Goal: Transaction & Acquisition: Purchase product/service

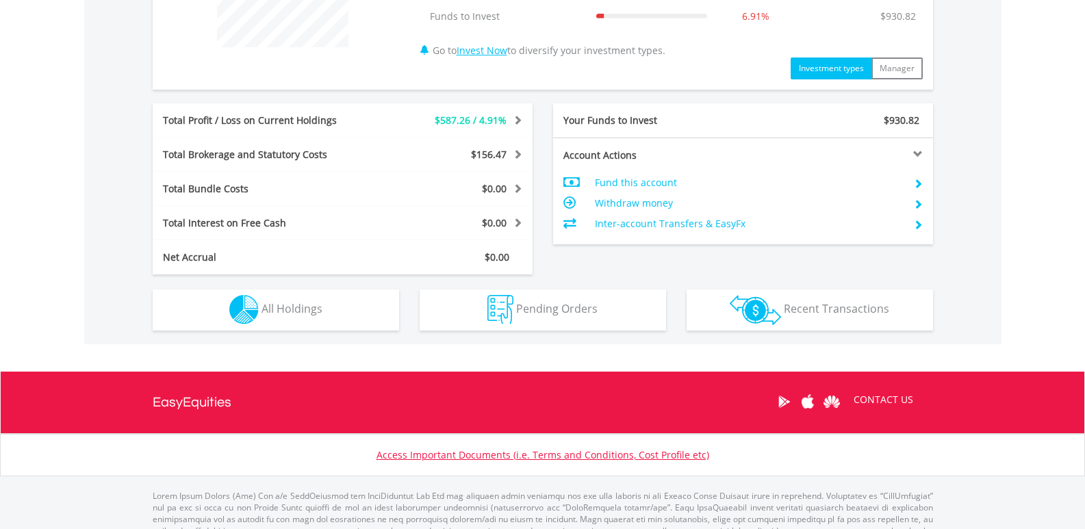
scroll to position [657, 0]
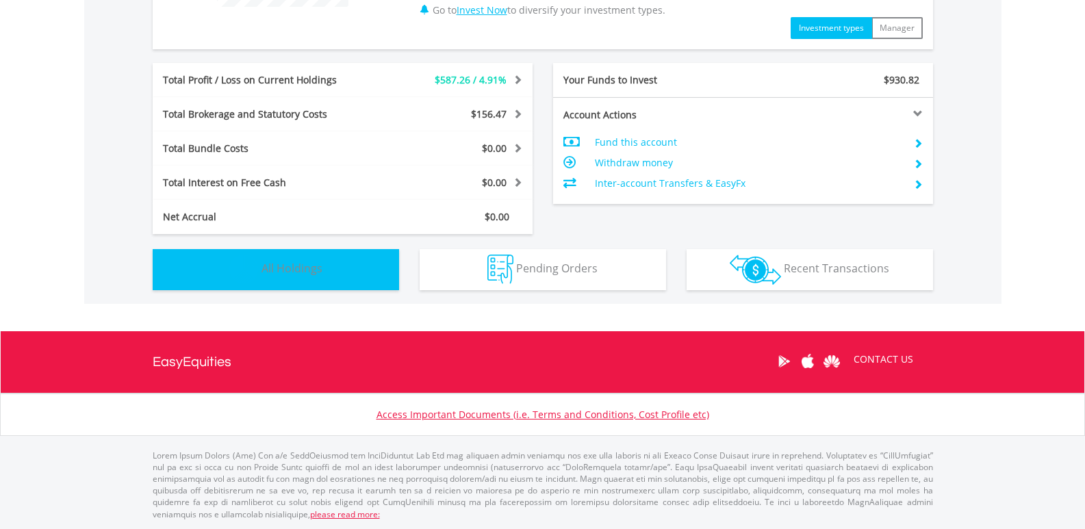
click at [318, 261] on button "Holdings All Holdings" at bounding box center [276, 269] width 247 height 41
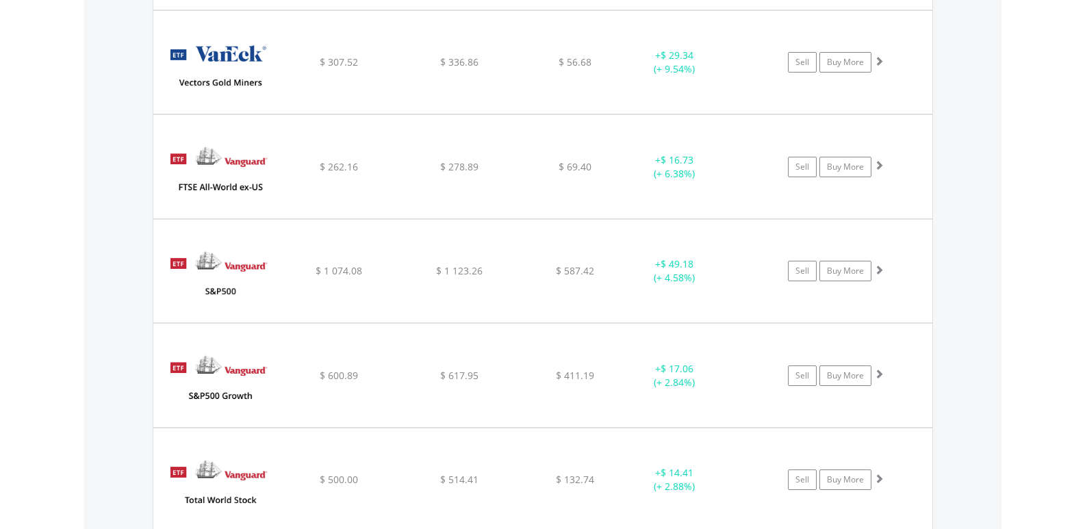
scroll to position [3043, 0]
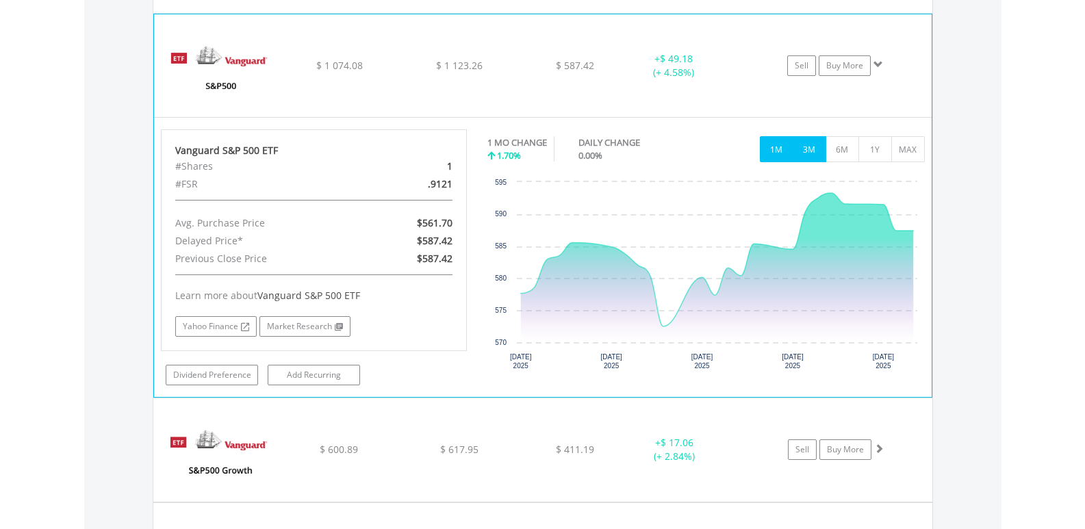
click at [813, 149] on button "3M" at bounding box center [810, 149] width 34 height 26
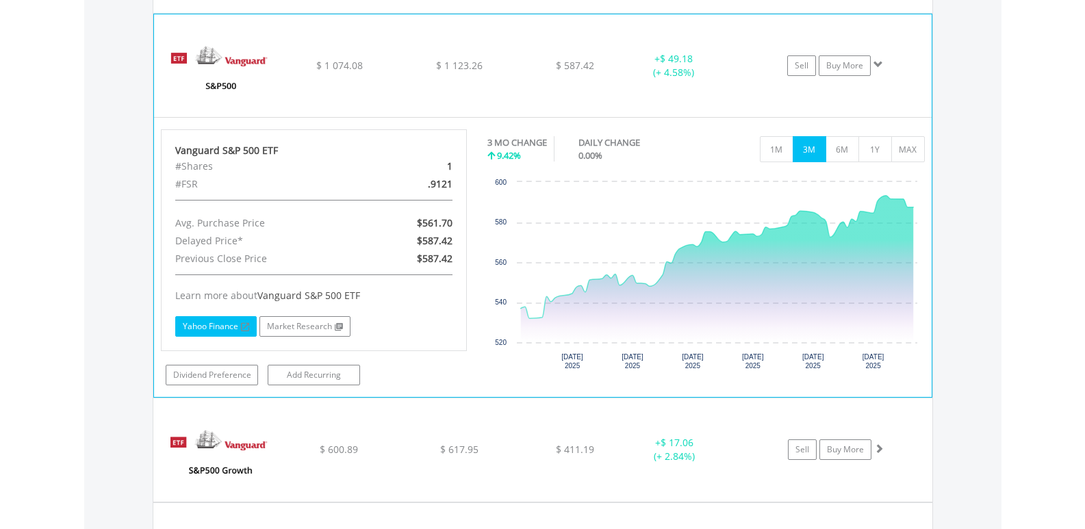
click at [216, 327] on link "Yahoo Finance" at bounding box center [215, 326] width 81 height 21
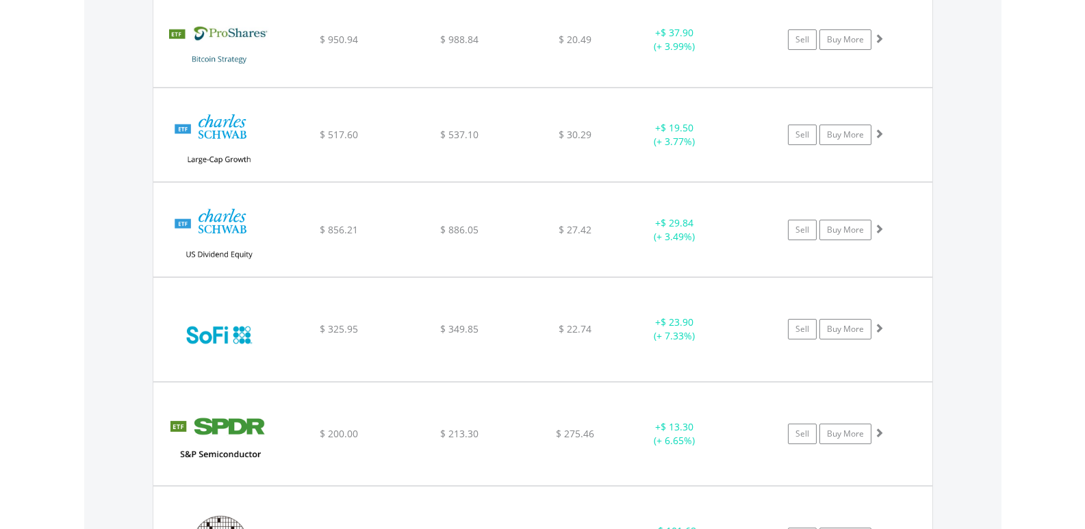
scroll to position [2016, 0]
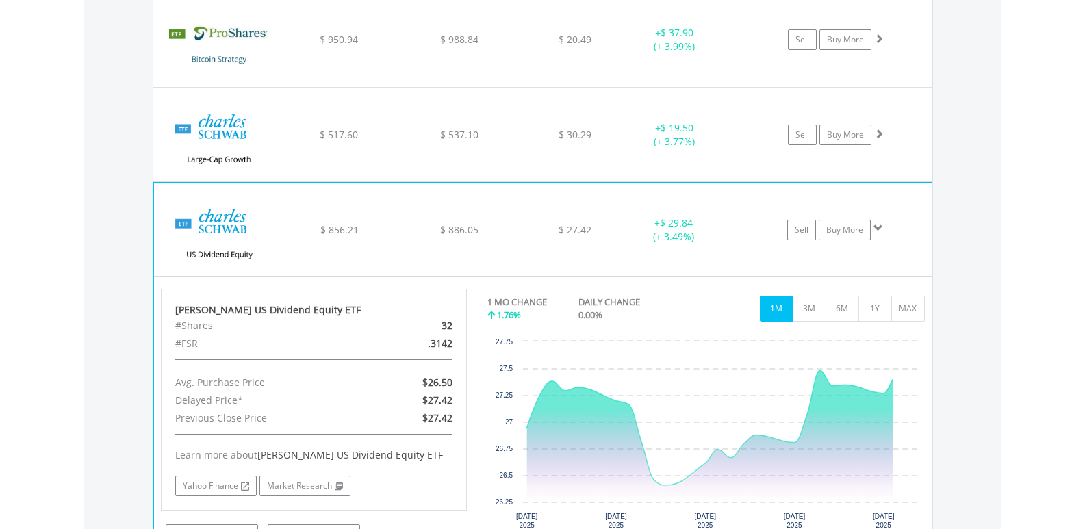
scroll to position [2221, 0]
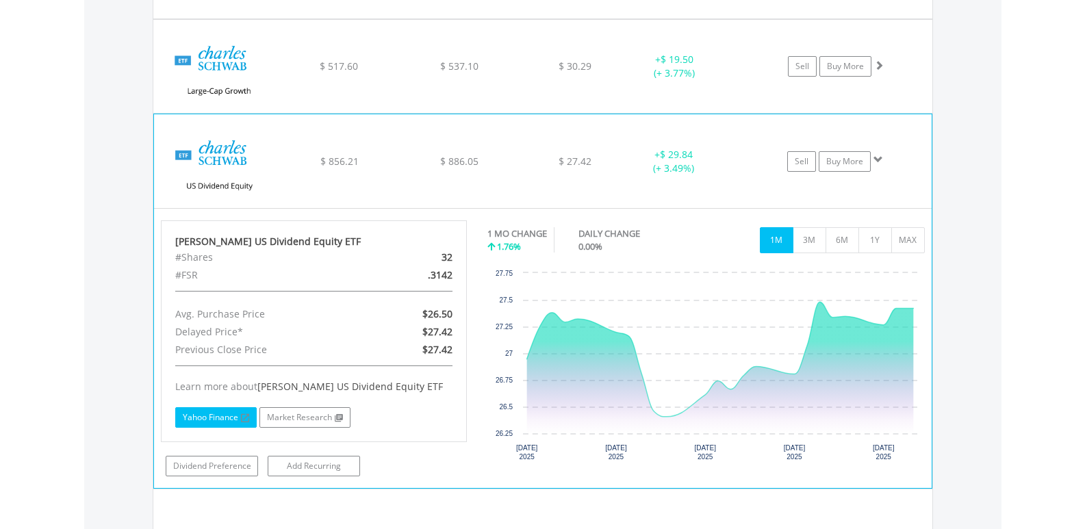
click at [214, 418] on link "Yahoo Finance" at bounding box center [215, 417] width 81 height 21
click at [848, 164] on link "Buy More" at bounding box center [845, 161] width 52 height 21
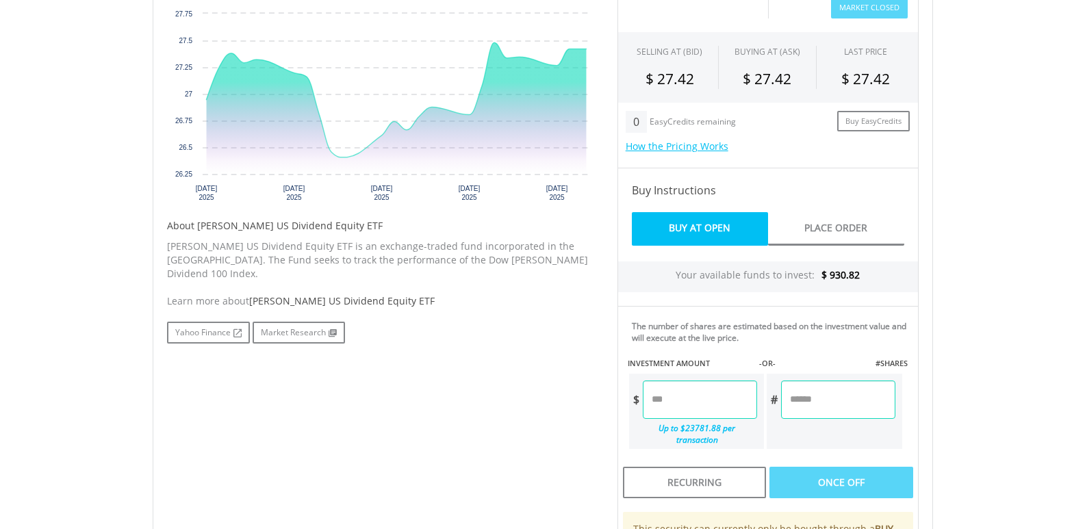
scroll to position [616, 0]
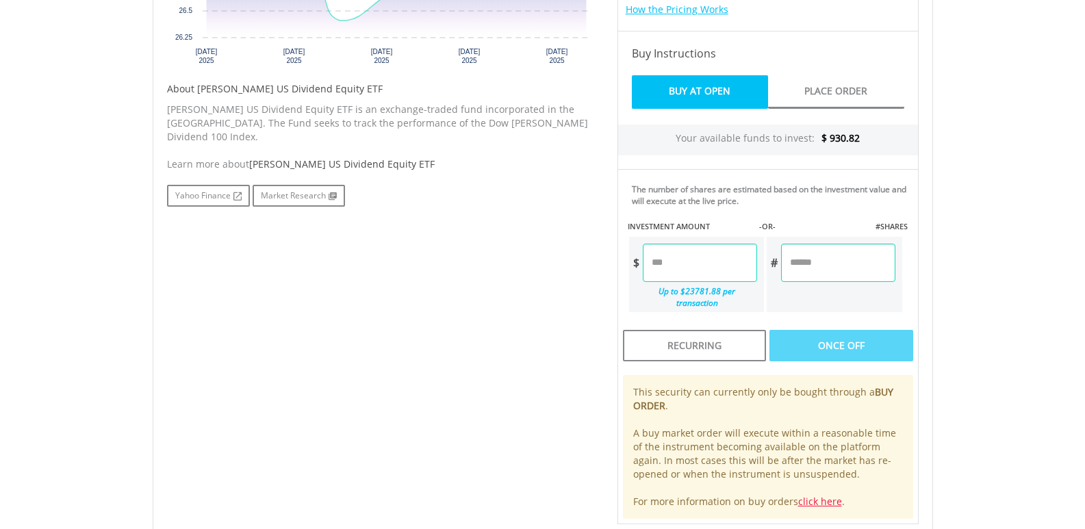
click at [801, 265] on input "number" at bounding box center [838, 263] width 114 height 38
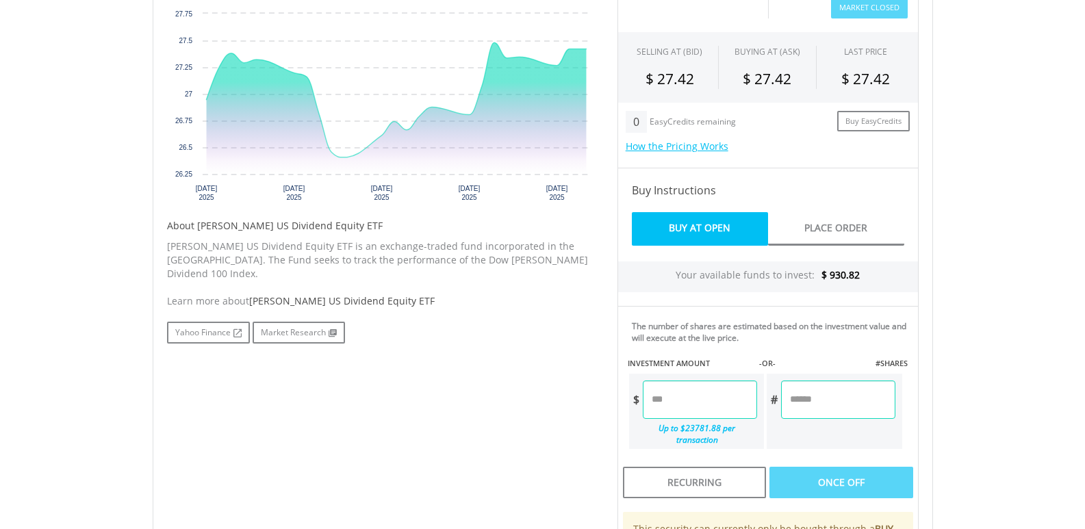
scroll to position [411, 0]
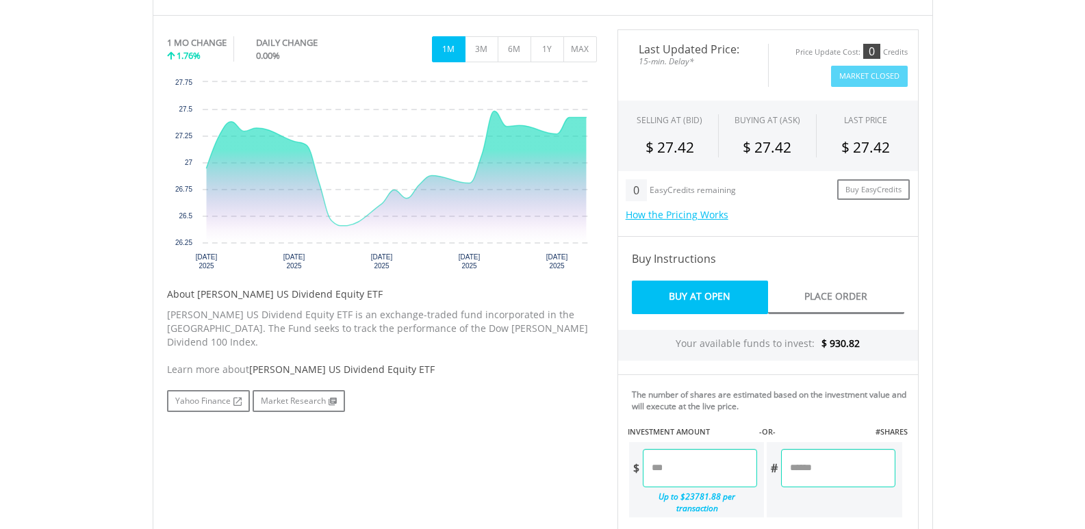
click at [803, 467] on input "number" at bounding box center [838, 468] width 114 height 38
type input "*"
click at [917, 470] on div "Last Updated Price: 15-min. Delay* Price Update Cost: 0 Credits Market Closed S…" at bounding box center [768, 379] width 322 height 701
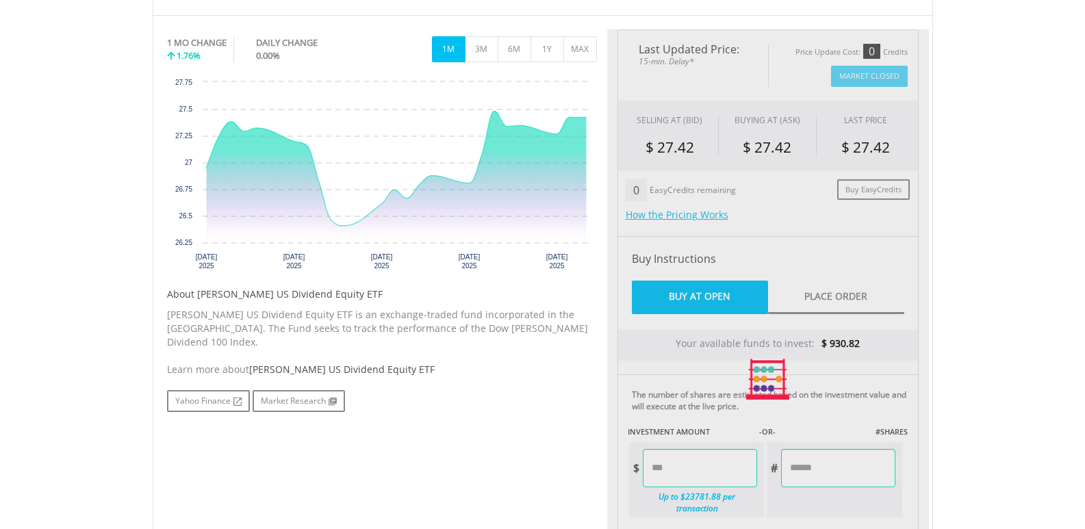
type input "******"
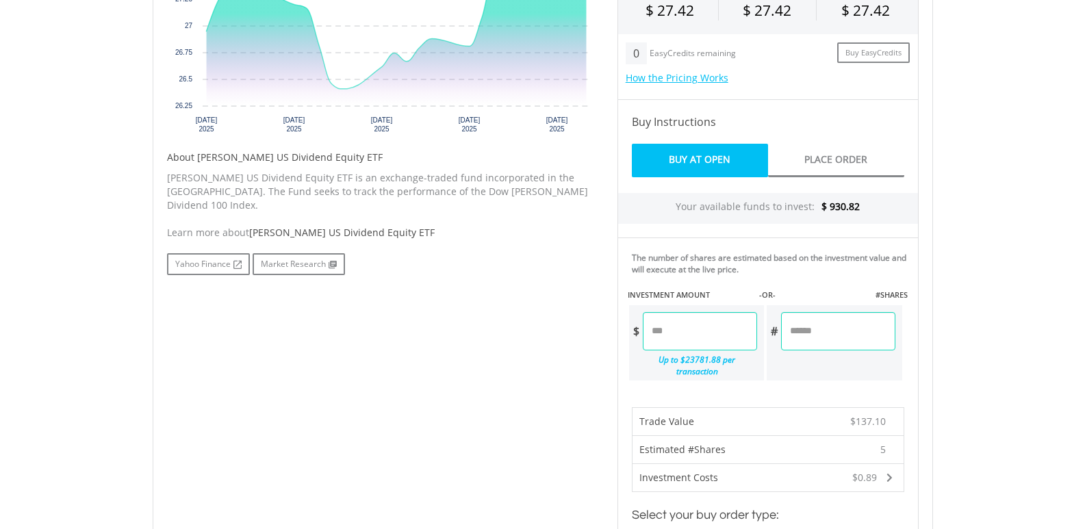
scroll to position [616, 0]
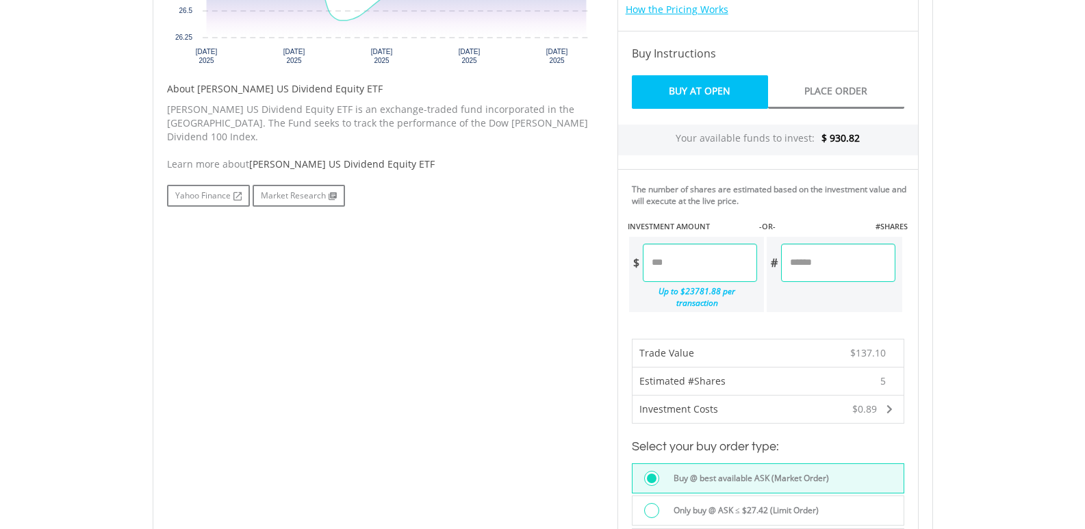
drag, startPoint x: 800, startPoint y: 264, endPoint x: 785, endPoint y: 261, distance: 16.0
click at [785, 261] on input "*" at bounding box center [838, 263] width 114 height 38
type input "*"
type input "******"
click at [922, 265] on div "Last Updated Price: 15-min. Delay* Price Update Cost: 0 Credits Market Closed S…" at bounding box center [768, 297] width 322 height 947
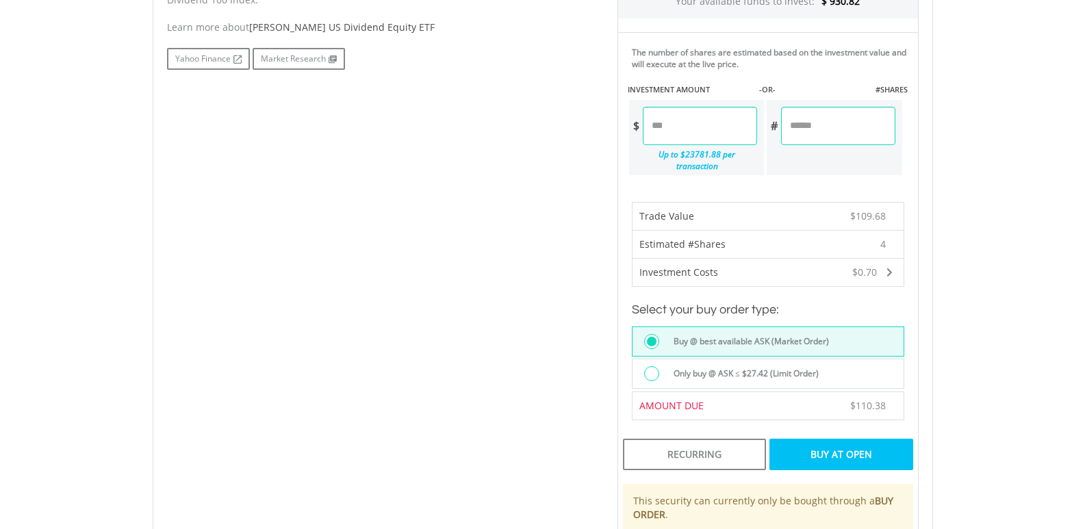
scroll to position [822, 0]
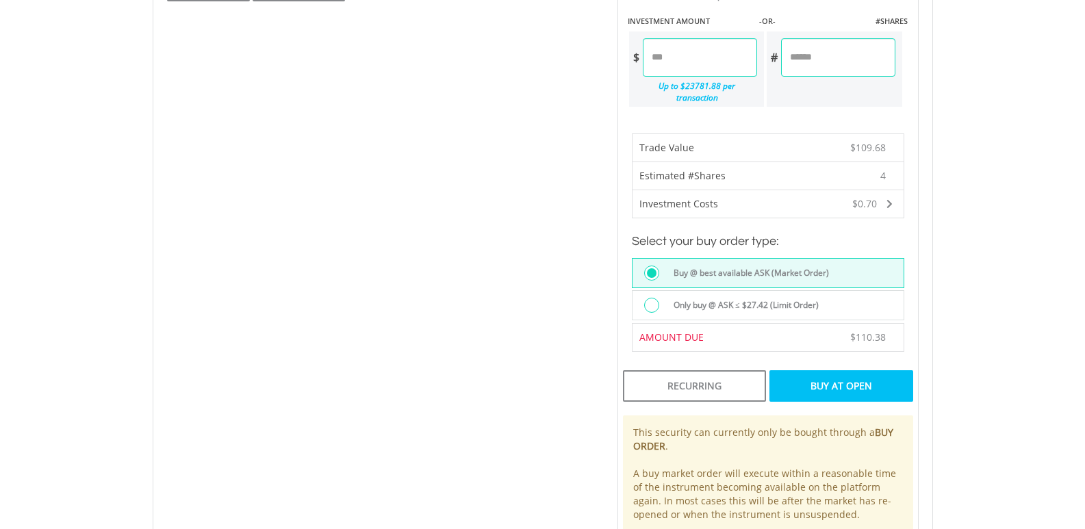
click at [656, 298] on div at bounding box center [651, 305] width 15 height 15
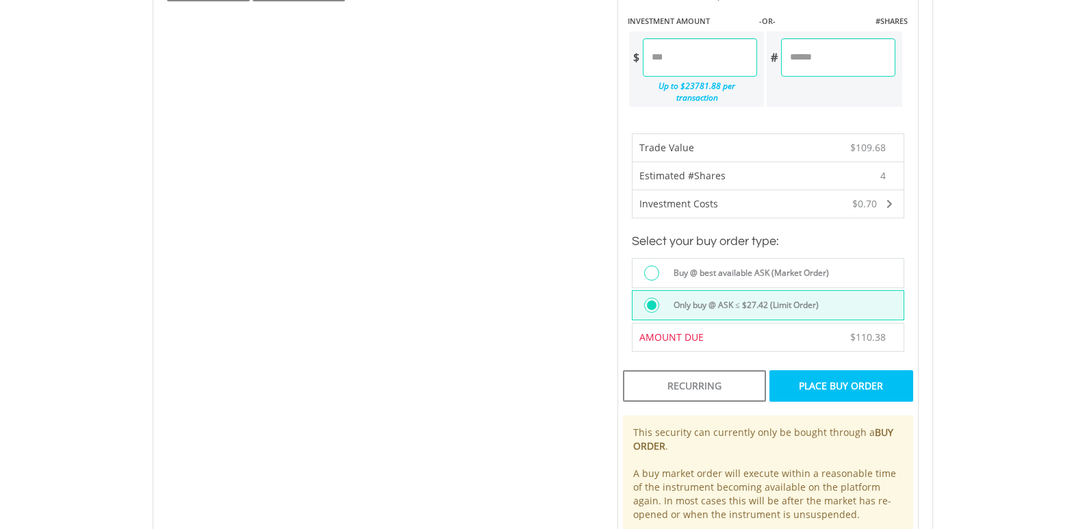
click at [844, 372] on div "Place Buy Order" at bounding box center [841, 385] width 143 height 31
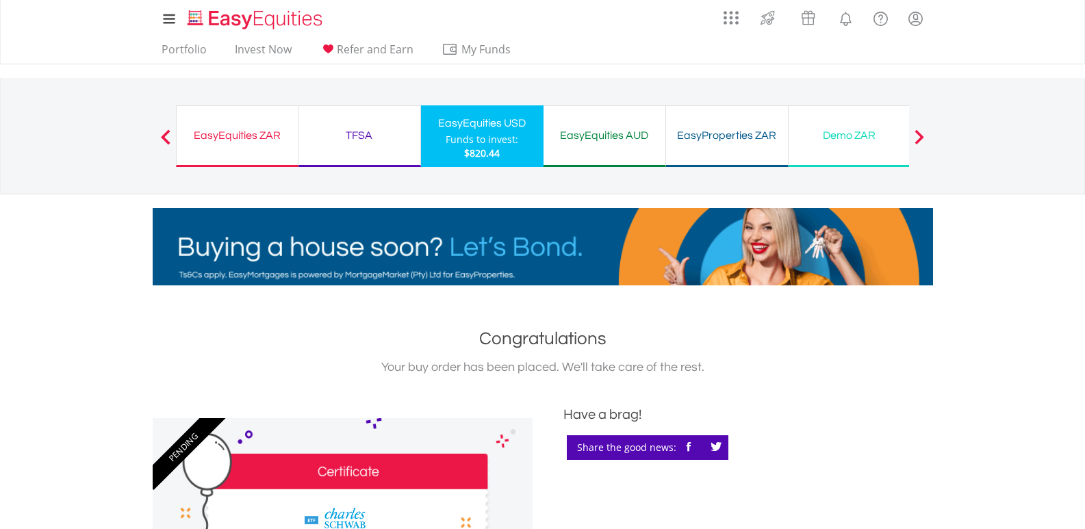
click at [223, 134] on div "EasyEquities ZAR" at bounding box center [237, 135] width 105 height 19
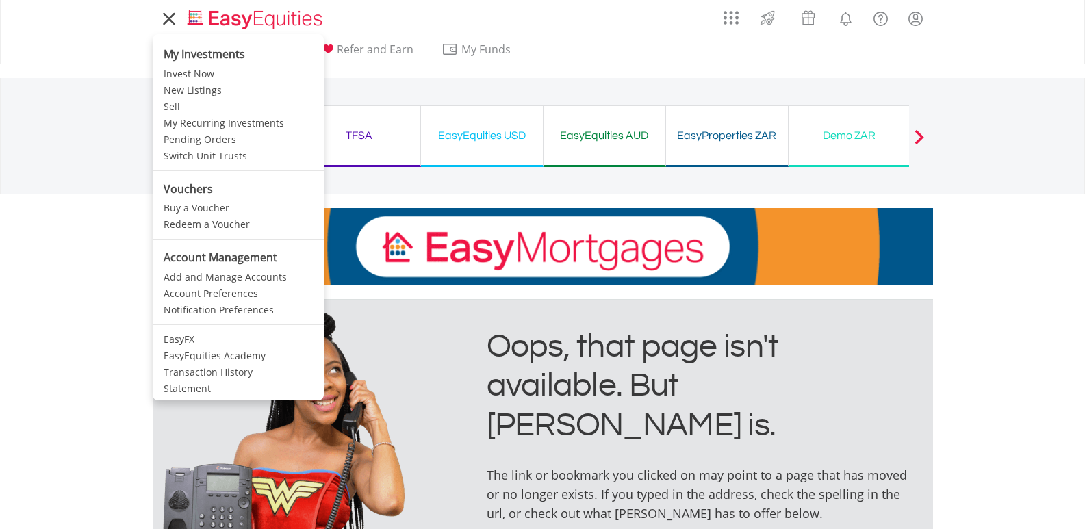
click at [178, 45] on li "My Investments" at bounding box center [238, 52] width 171 height 28
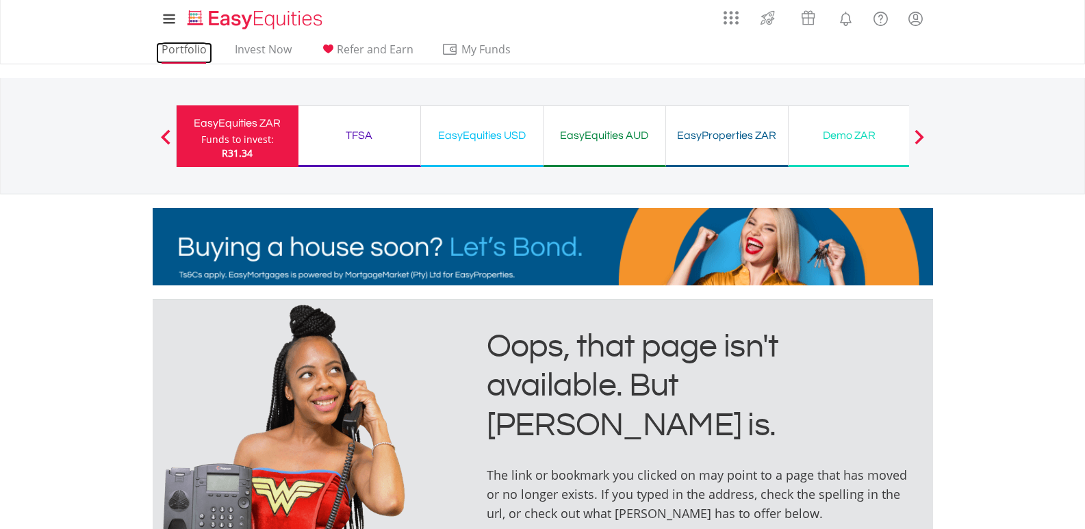
click at [192, 53] on link "Portfolio" at bounding box center [184, 52] width 56 height 21
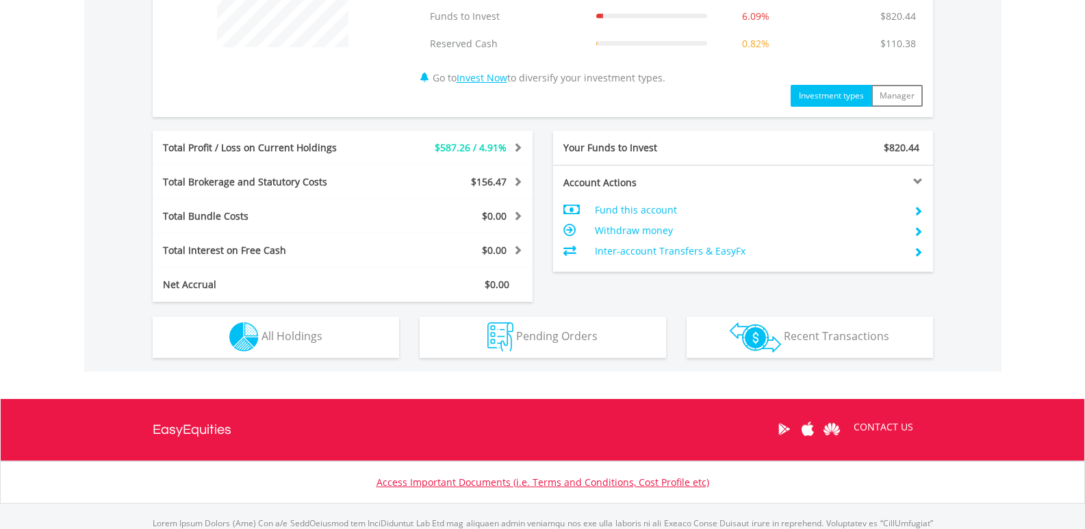
scroll to position [479, 0]
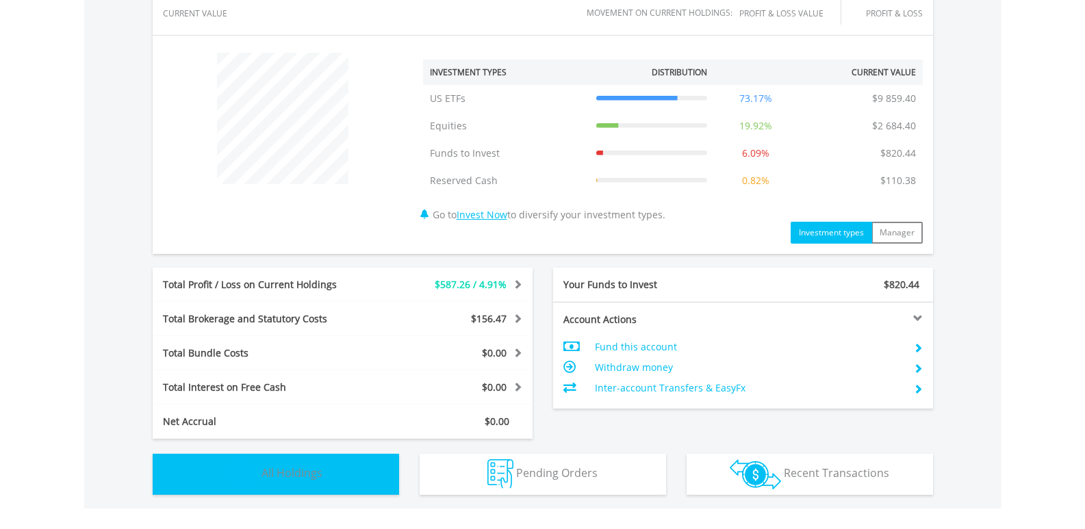
click at [303, 470] on span "All Holdings" at bounding box center [292, 473] width 61 height 15
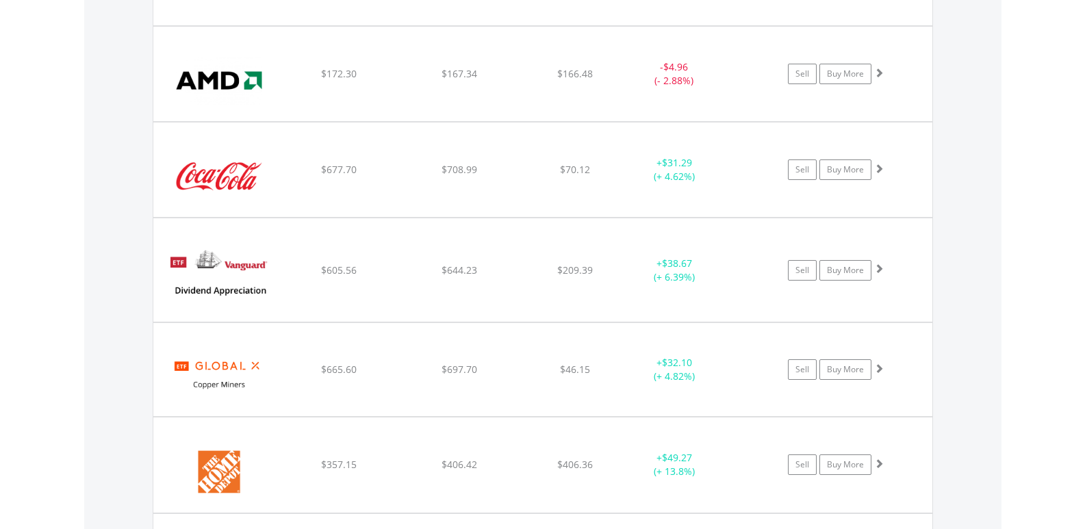
scroll to position [1221, 0]
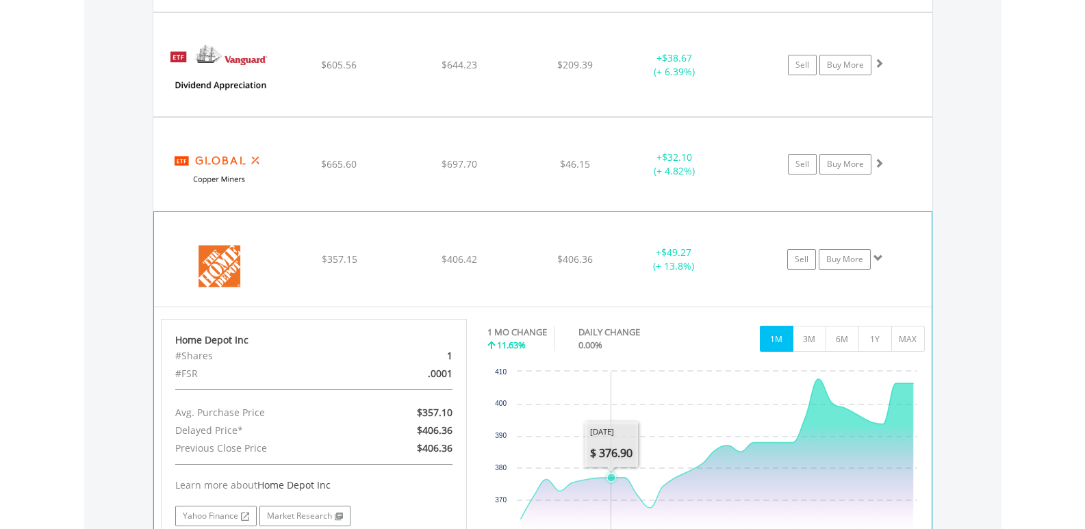
scroll to position [1495, 0]
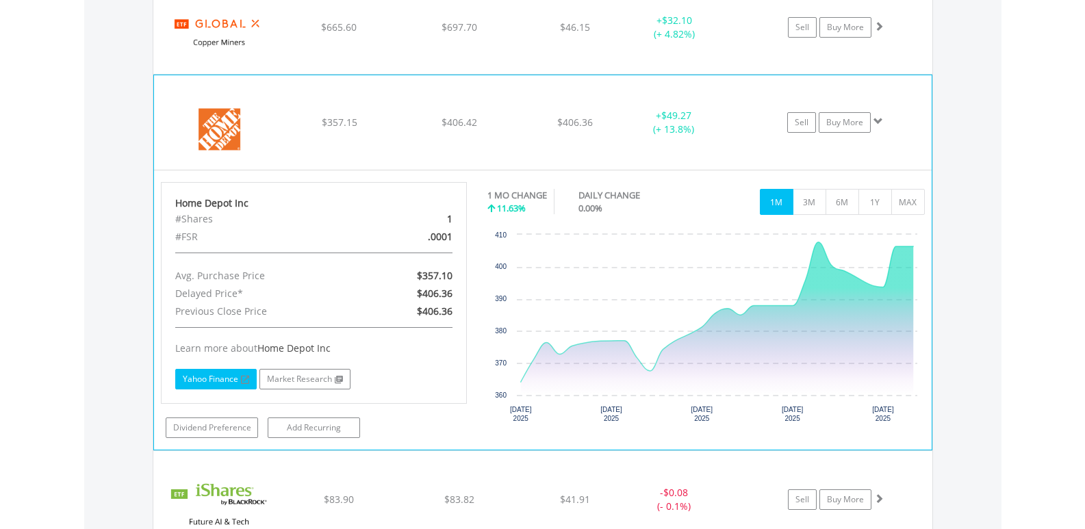
click at [218, 375] on link "Yahoo Finance" at bounding box center [215, 379] width 81 height 21
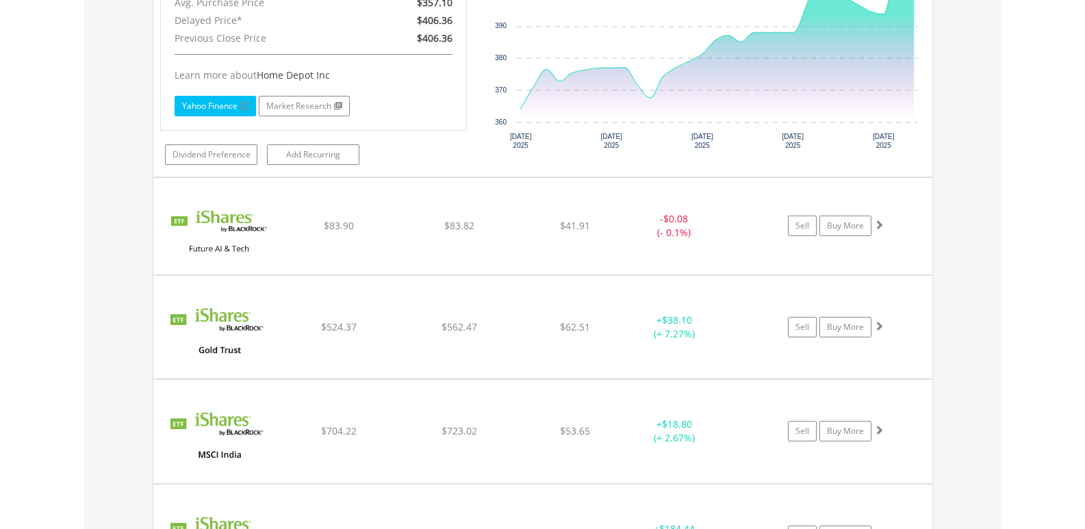
scroll to position [1906, 0]
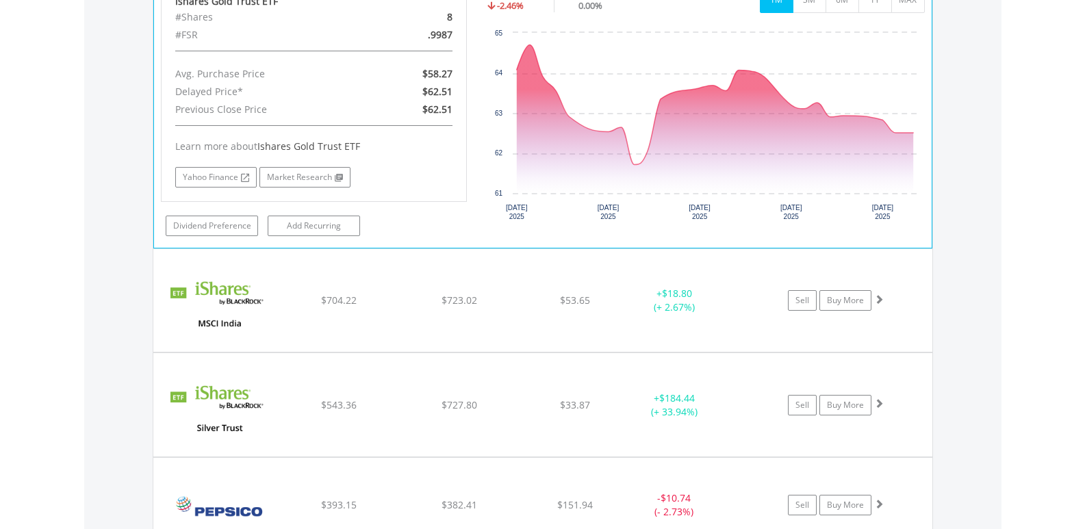
scroll to position [2248, 0]
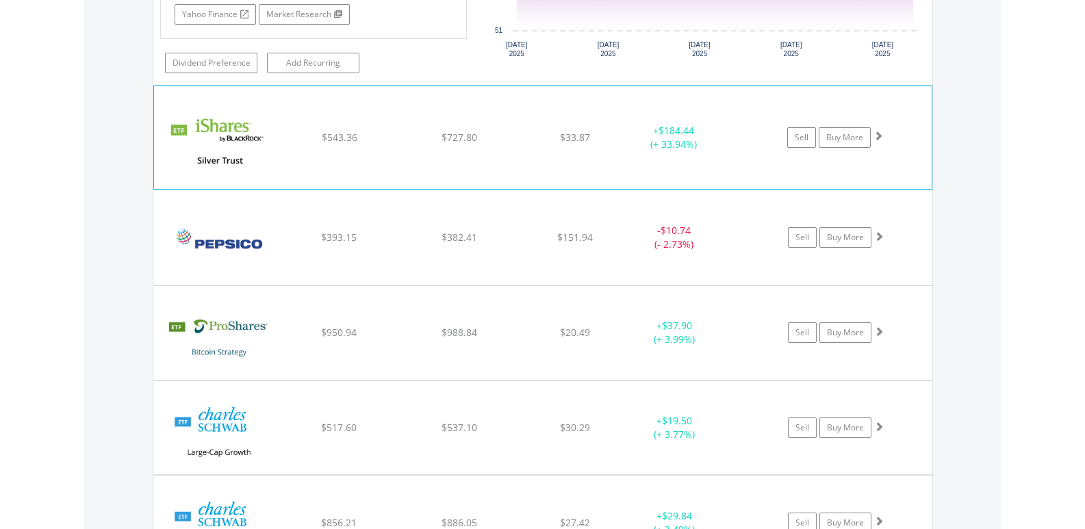
scroll to position [2728, 0]
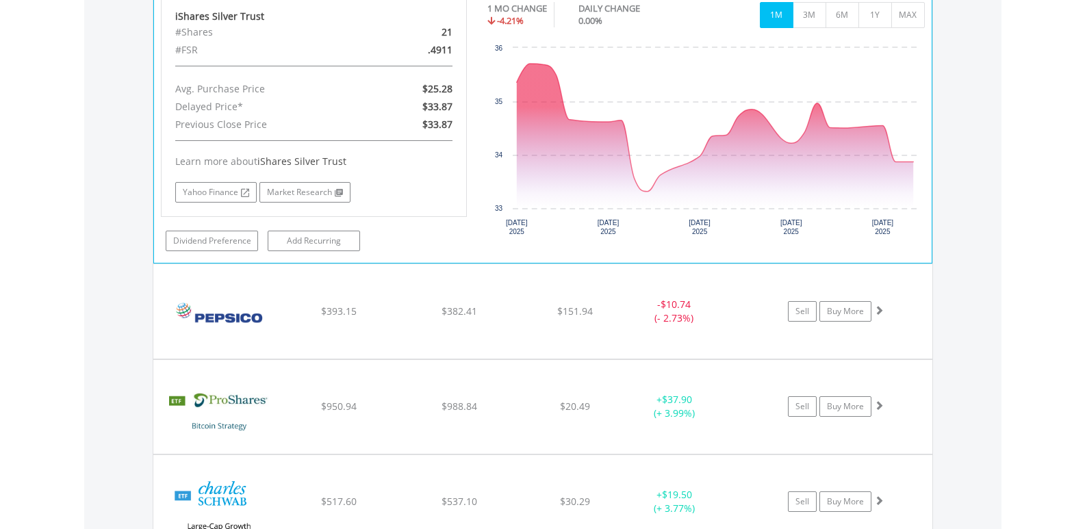
scroll to position [3070, 0]
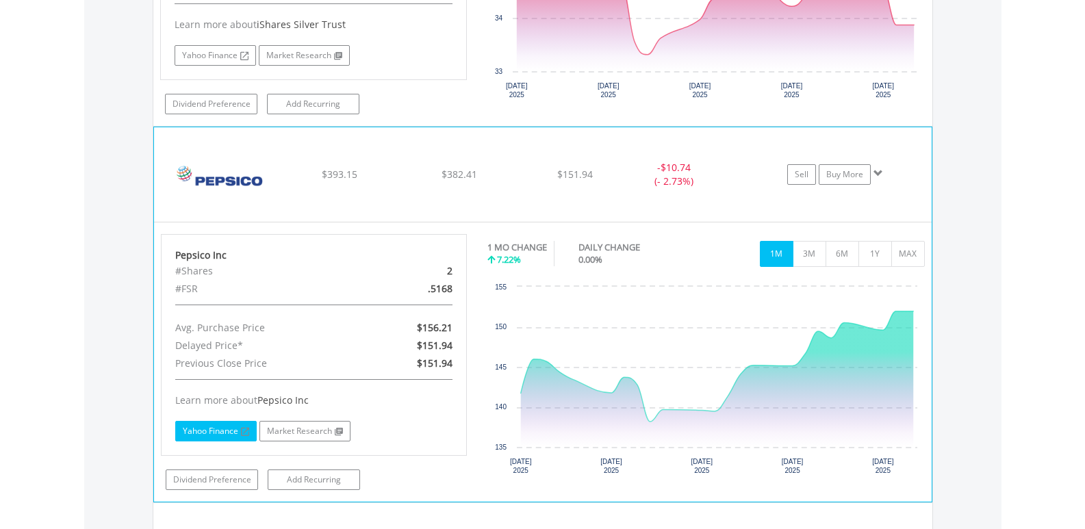
click at [216, 428] on link "Yahoo Finance" at bounding box center [215, 431] width 81 height 21
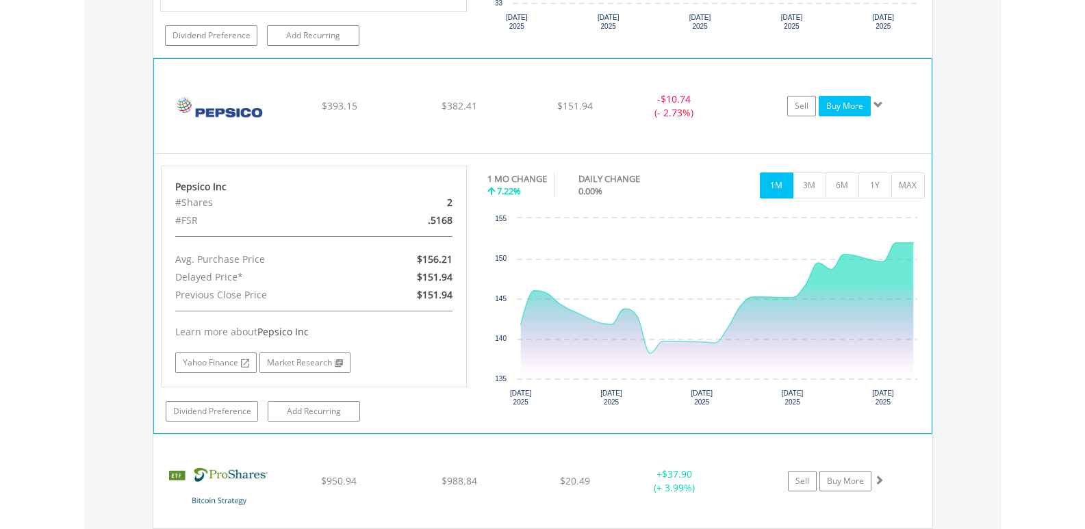
click at [853, 109] on link "Buy More" at bounding box center [845, 106] width 52 height 21
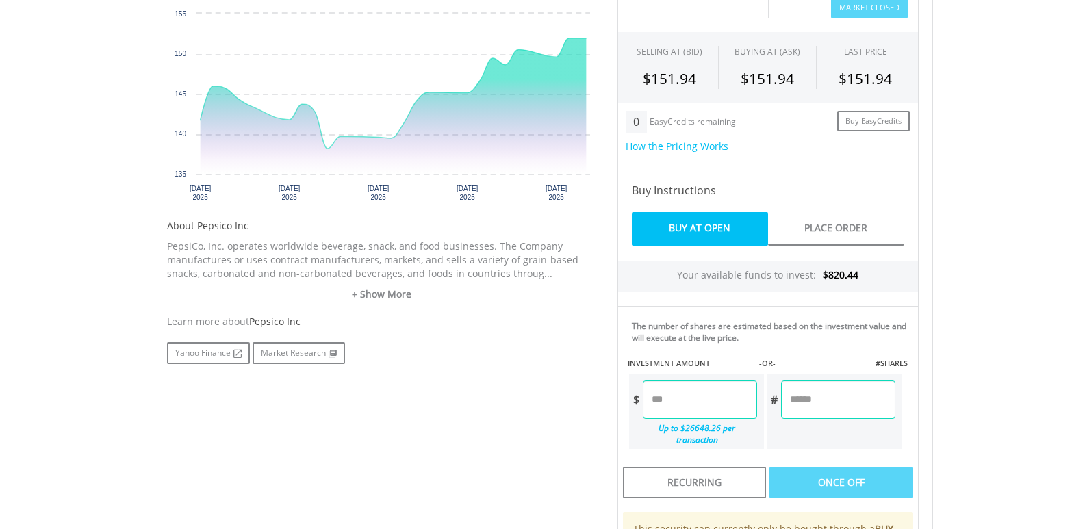
scroll to position [616, 0]
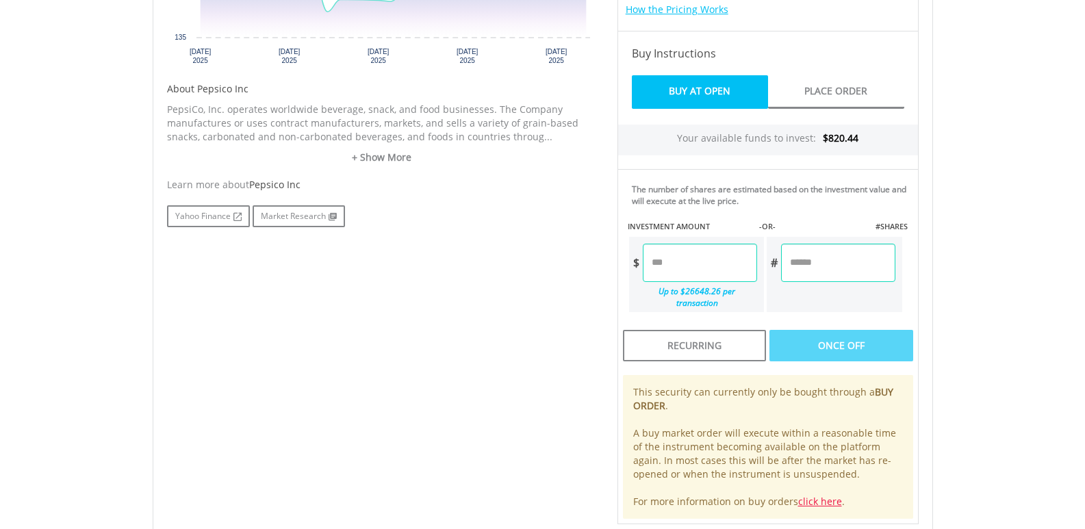
click at [795, 264] on input "number" at bounding box center [838, 263] width 114 height 38
type input "******"
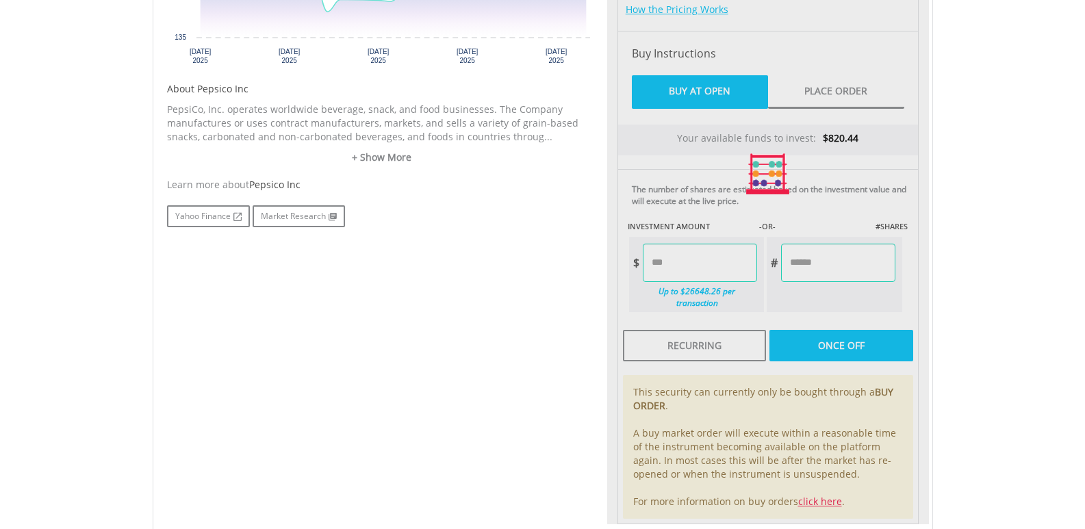
type input "******"
click at [929, 262] on div "No chart available. 1 MO CHANGE 7.22% DAILY CHANGE 0.00% 1M 3M 6M 1Y MAX" at bounding box center [543, 174] width 781 height 729
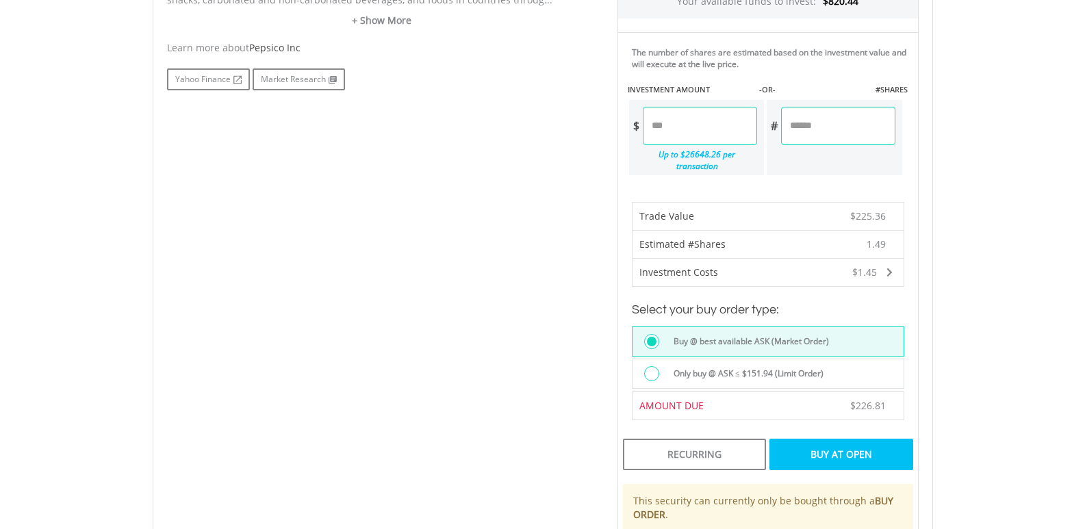
scroll to position [822, 0]
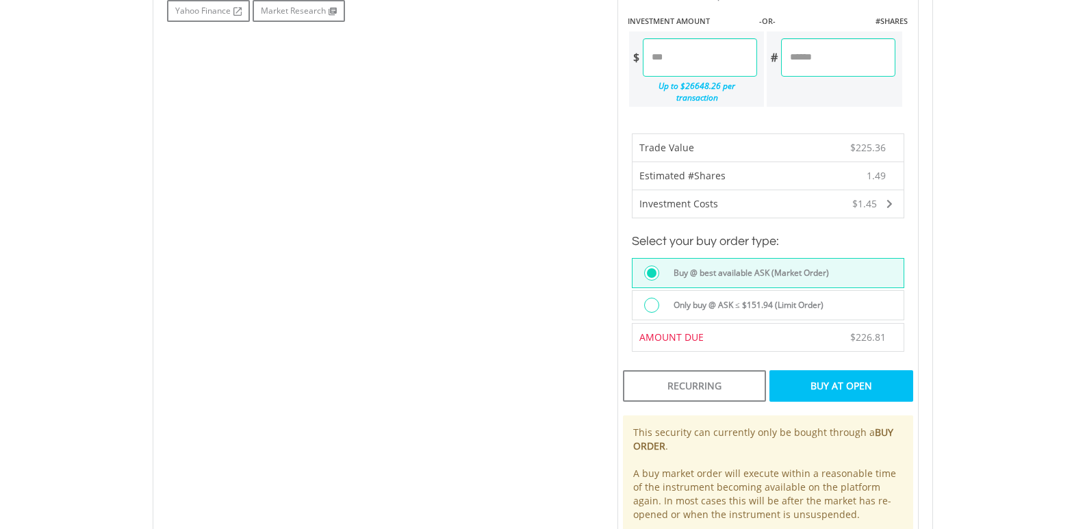
click at [651, 298] on div at bounding box center [651, 305] width 15 height 15
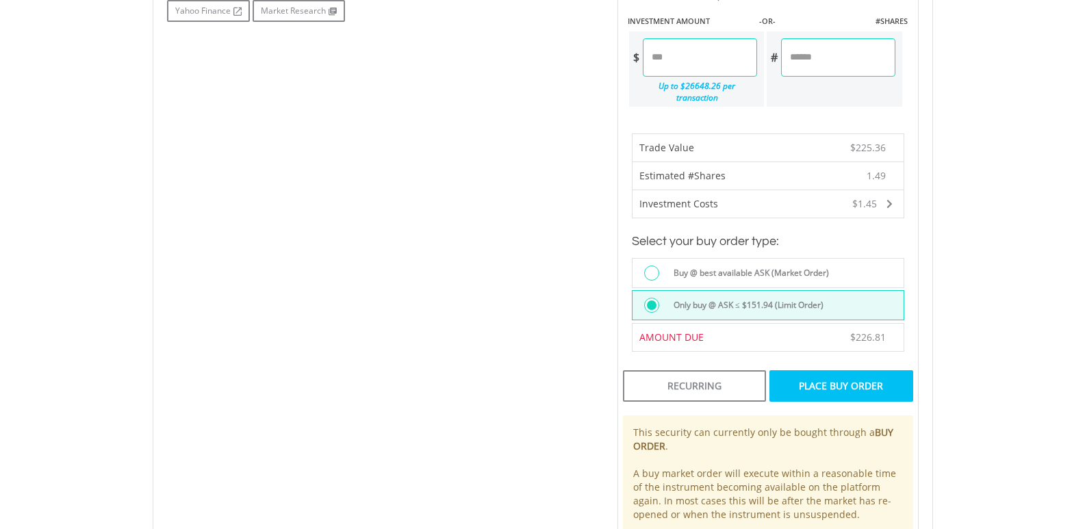
click at [800, 58] on input "******" at bounding box center [838, 57] width 114 height 38
click at [796, 58] on input "******" at bounding box center [838, 57] width 114 height 38
type input "******"
click at [916, 65] on div "Last Updated Price: 15-min. Delay* Price Update Cost: 0 Credits Market Closed S…" at bounding box center [768, 92] width 322 height 947
type input "*****"
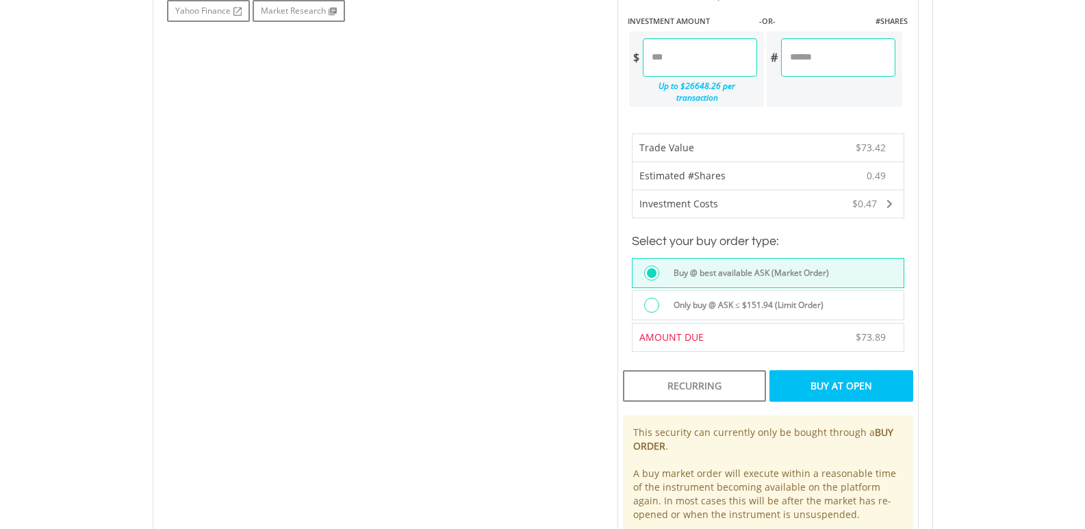
scroll to position [890, 0]
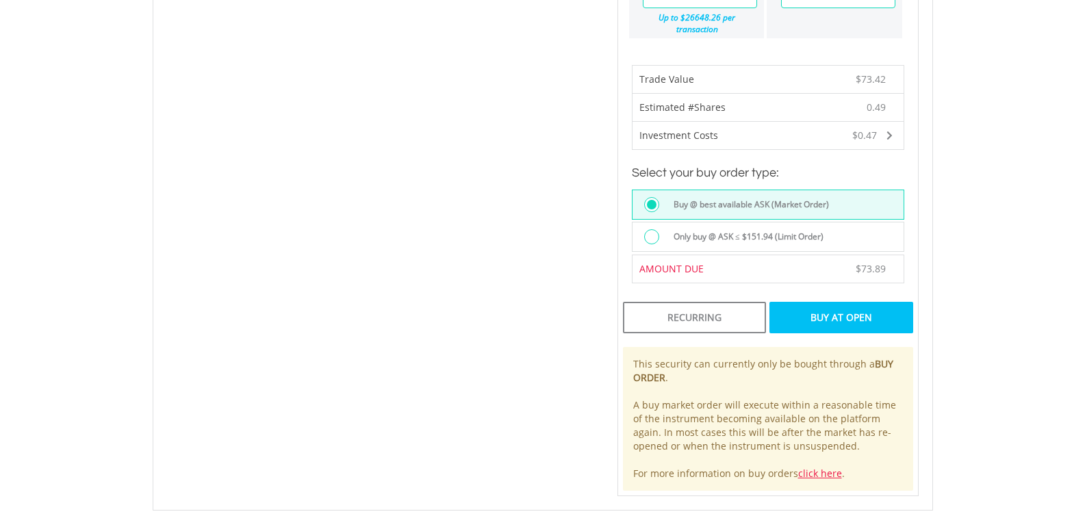
click at [653, 229] on div at bounding box center [651, 236] width 15 height 15
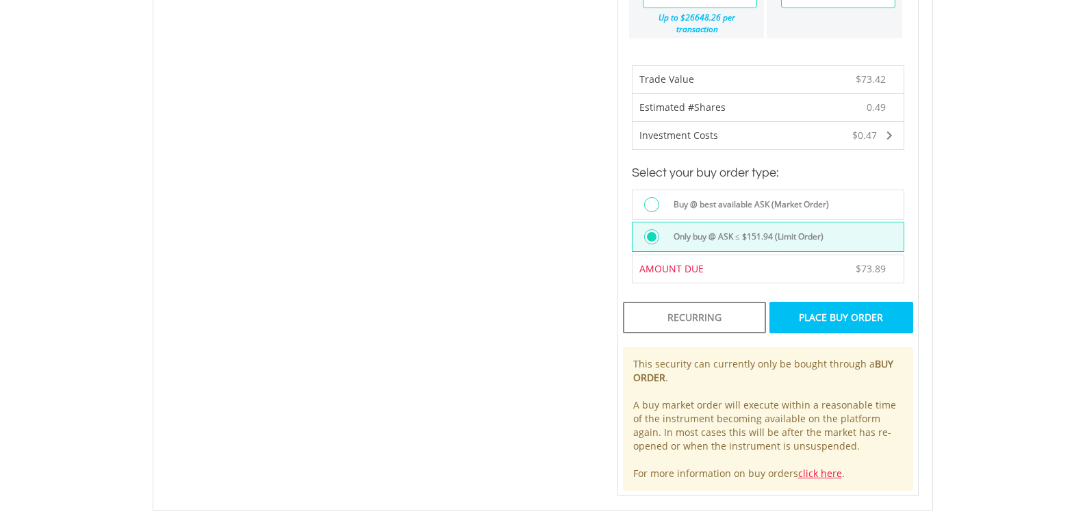
click at [853, 303] on div "Place Buy Order" at bounding box center [841, 317] width 143 height 31
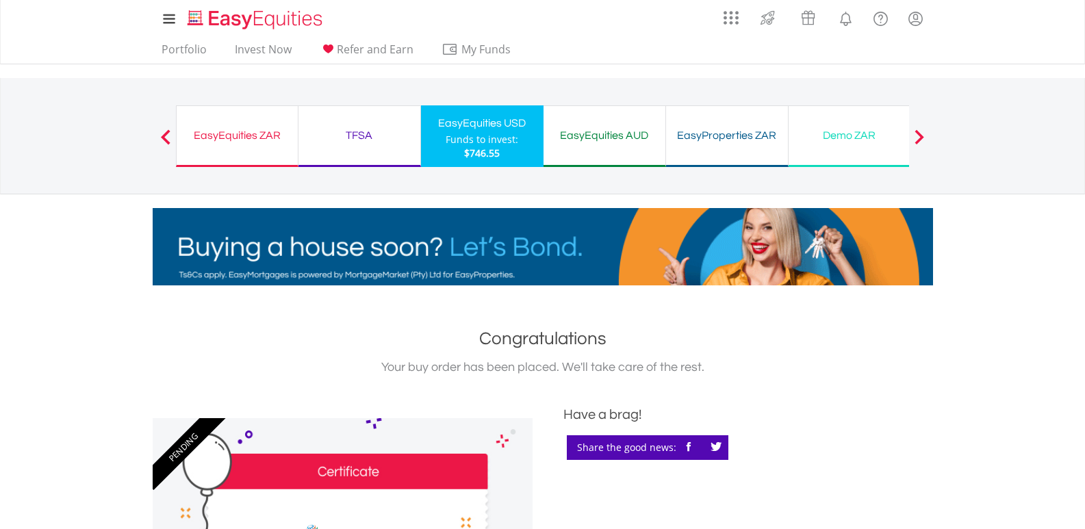
click at [465, 140] on div "Funds to invest:" at bounding box center [482, 140] width 73 height 14
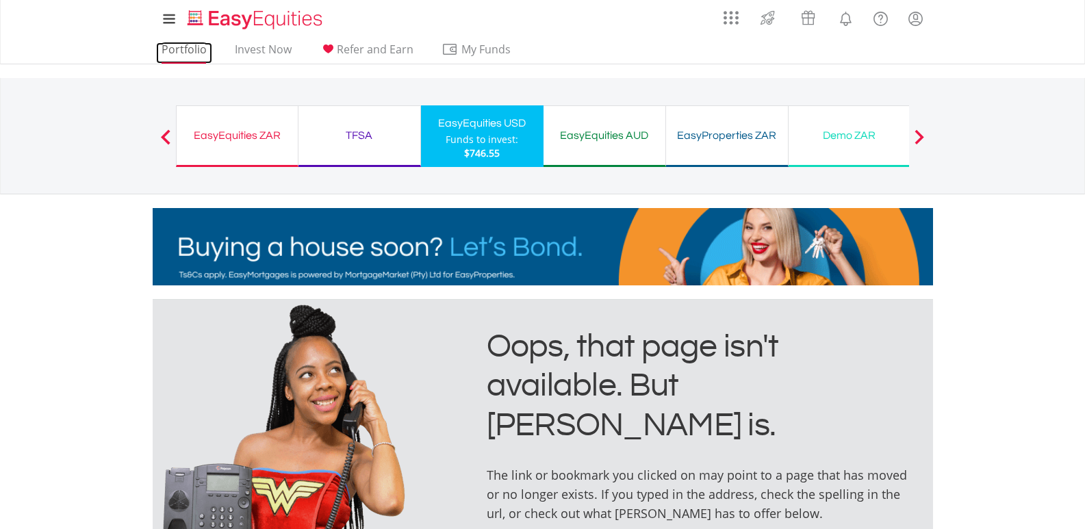
click at [186, 48] on link "Portfolio" at bounding box center [184, 52] width 56 height 21
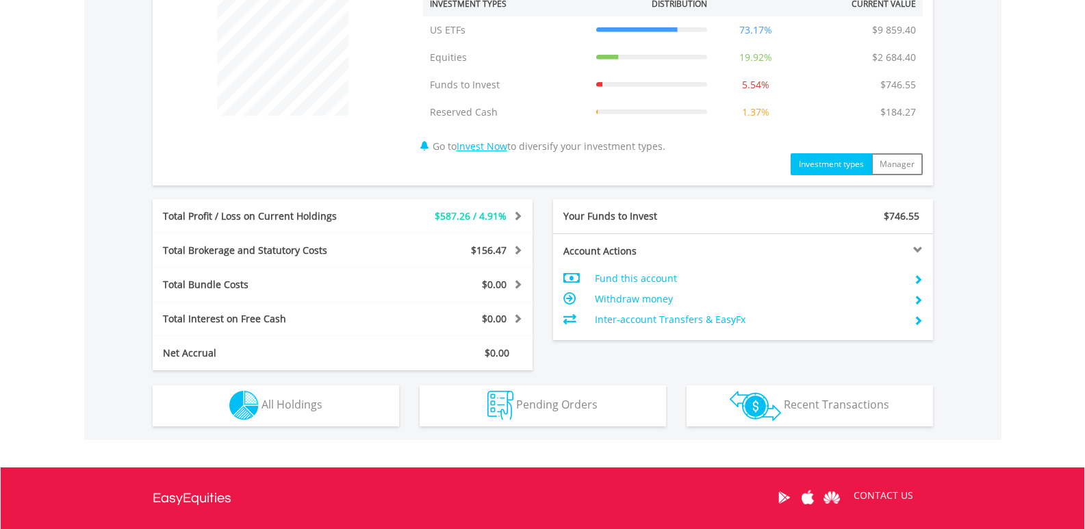
scroll to position [616, 0]
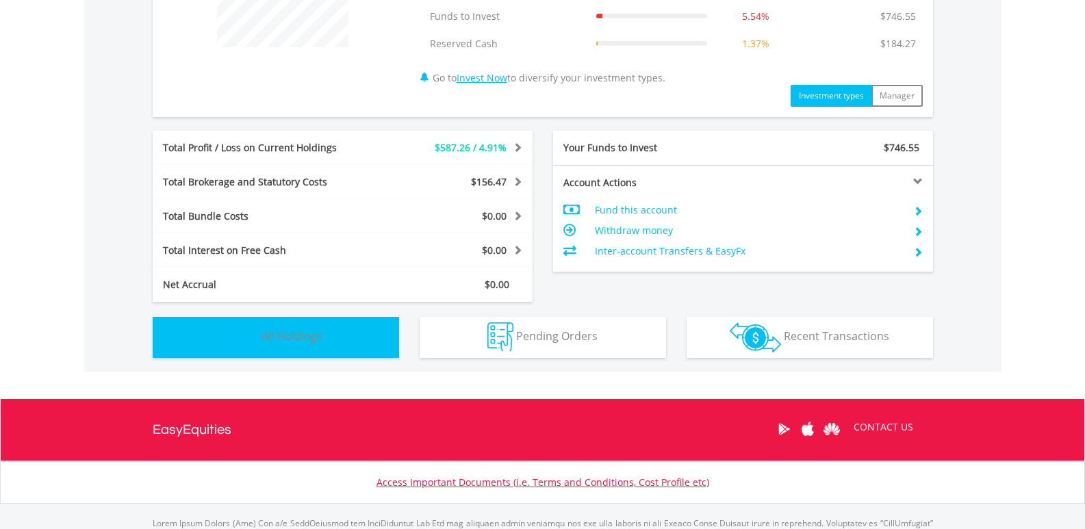
click at [321, 328] on button "Holdings All Holdings" at bounding box center [276, 337] width 247 height 41
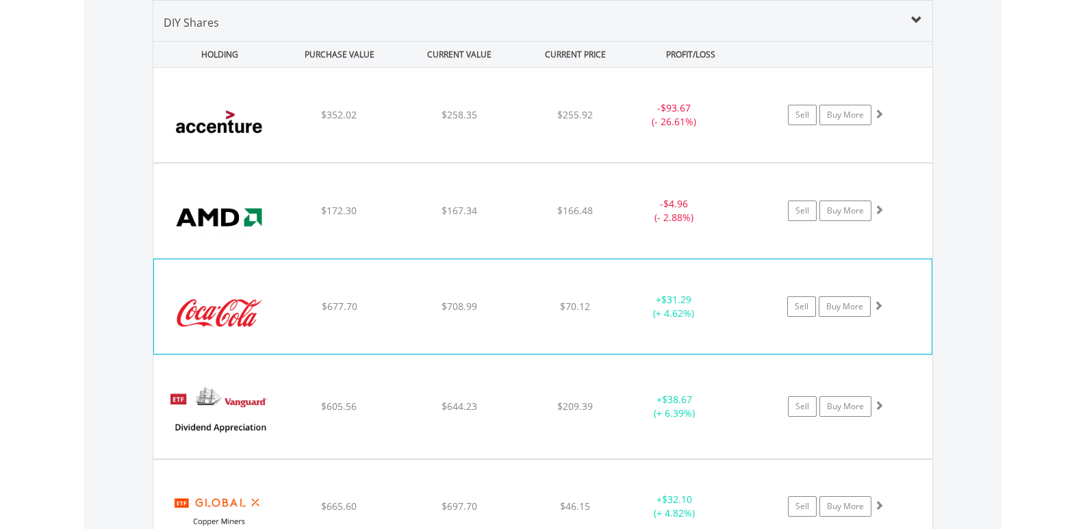
scroll to position [1152, 0]
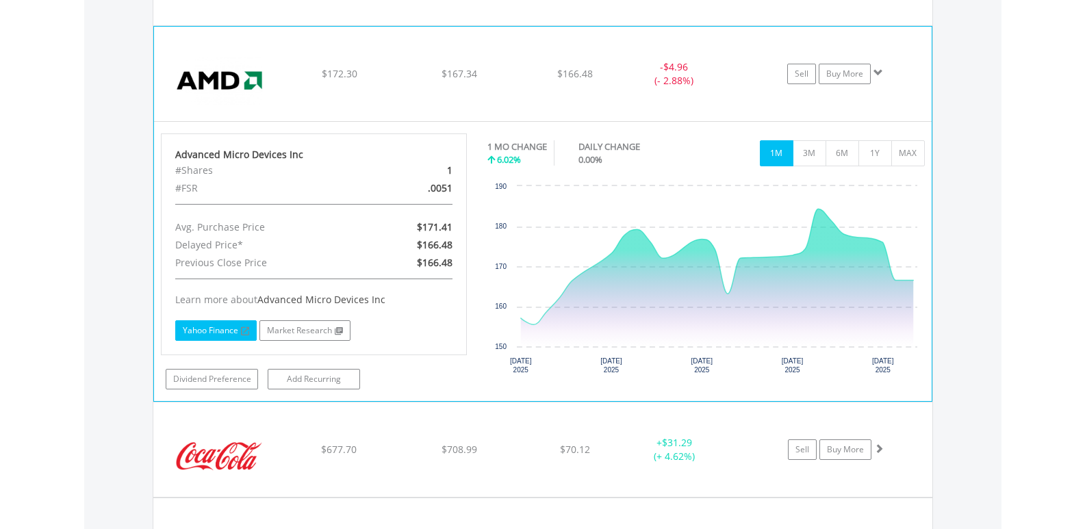
click at [221, 327] on link "Yahoo Finance" at bounding box center [215, 330] width 81 height 21
